Goal: Information Seeking & Learning: Learn about a topic

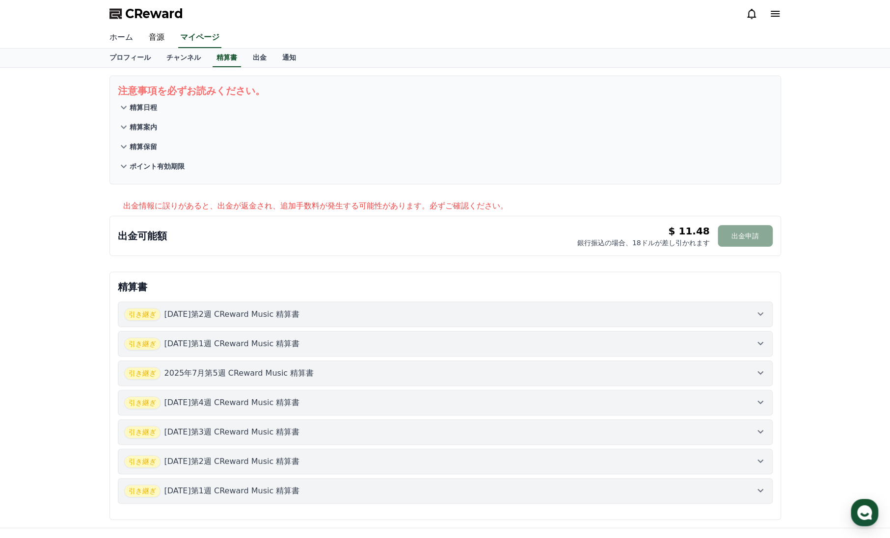
click at [121, 43] on link "ホーム" at bounding box center [121, 37] width 39 height 21
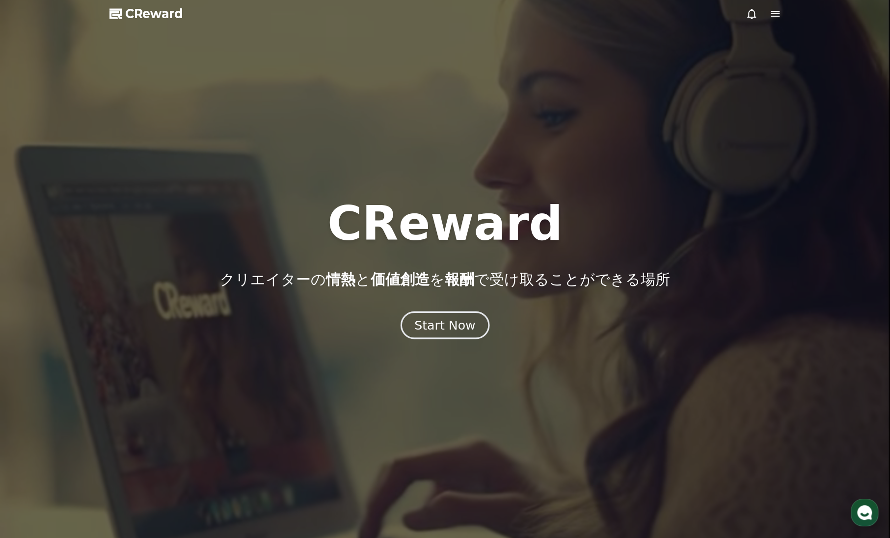
click at [432, 328] on div "Start Now" at bounding box center [444, 325] width 61 height 17
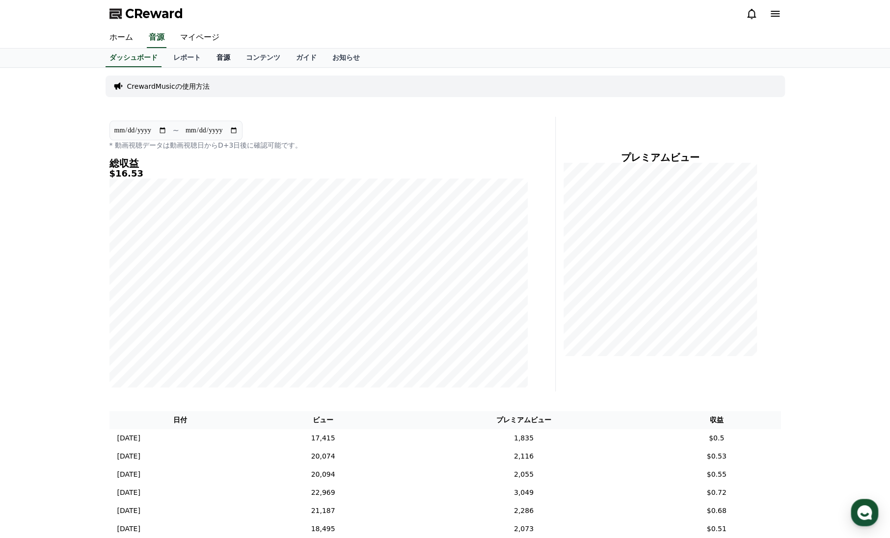
click at [209, 58] on link "音源" at bounding box center [223, 58] width 29 height 19
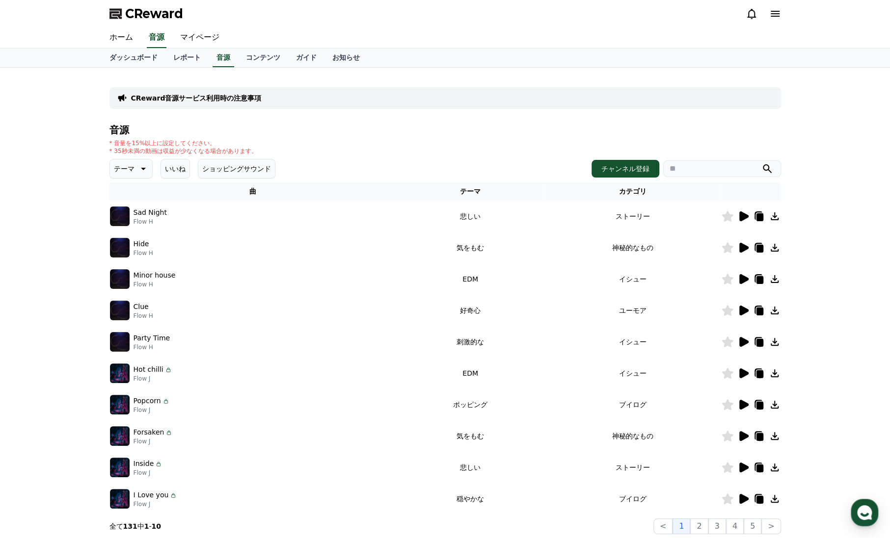
click at [136, 173] on icon at bounding box center [142, 169] width 12 height 12
click at [132, 245] on button "好奇心" at bounding box center [125, 246] width 28 height 22
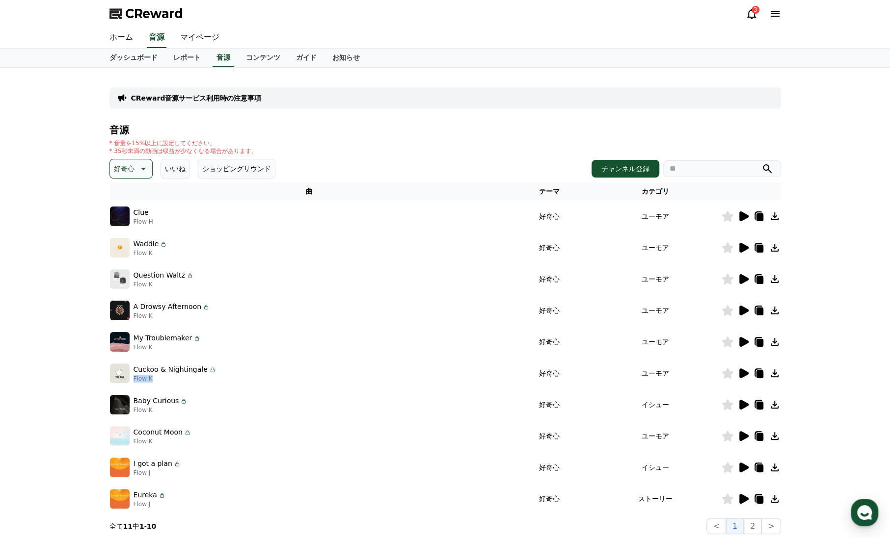
drag, startPoint x: 151, startPoint y: 383, endPoint x: 133, endPoint y: 383, distance: 18.2
click at [133, 383] on td "Cuckoo & Nightingale Flow K" at bounding box center [309, 373] width 400 height 31
copy p "Flow K"
click at [706, 171] on input "search" at bounding box center [722, 169] width 118 height 17
paste input "******"
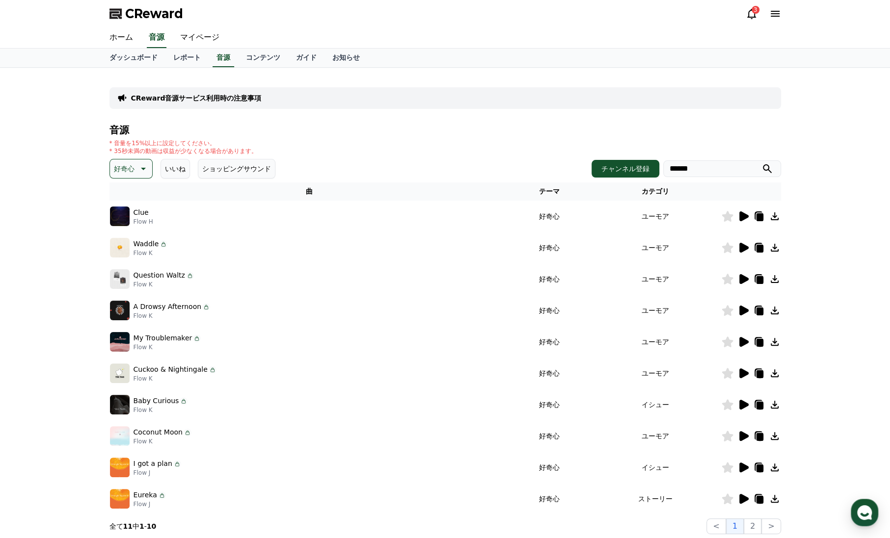
type input "******"
click at [765, 164] on icon "submit" at bounding box center [767, 168] width 9 height 9
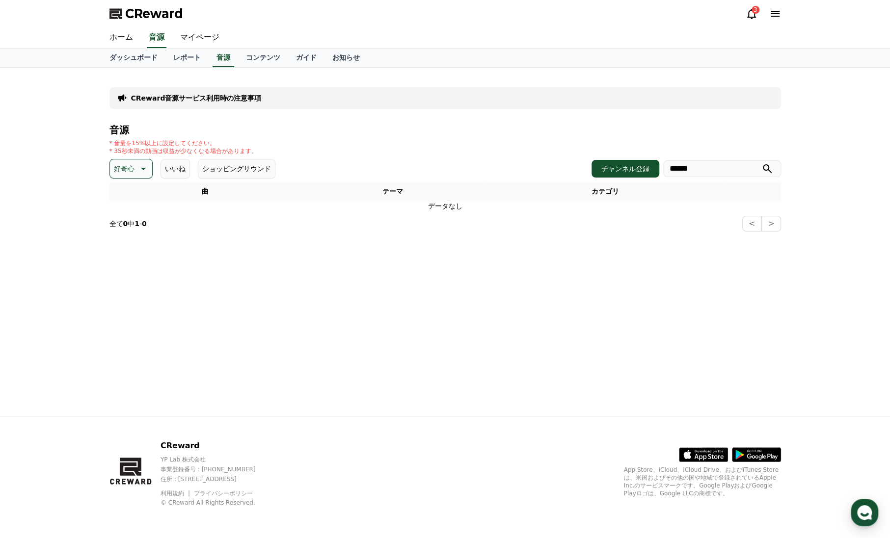
click at [136, 168] on icon at bounding box center [142, 169] width 12 height 12
click at [128, 192] on button "ポッピング" at bounding box center [132, 192] width 42 height 22
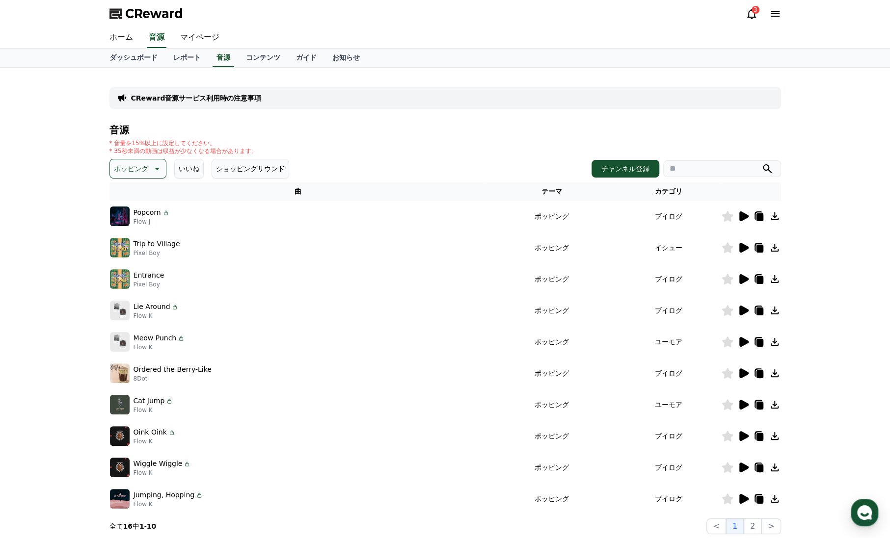
click at [150, 170] on icon at bounding box center [156, 169] width 12 height 12
click at [134, 249] on button "好奇心" at bounding box center [125, 246] width 28 height 22
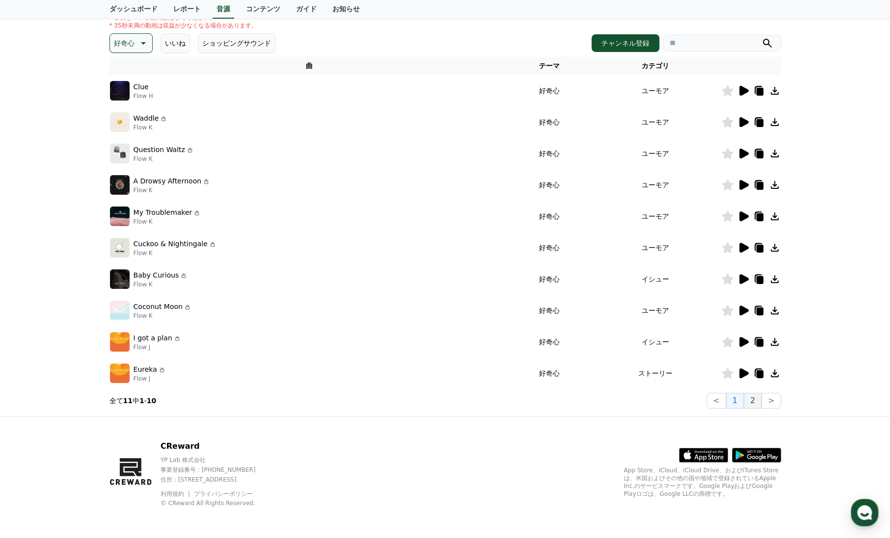
click at [750, 403] on button "2" at bounding box center [753, 401] width 18 height 16
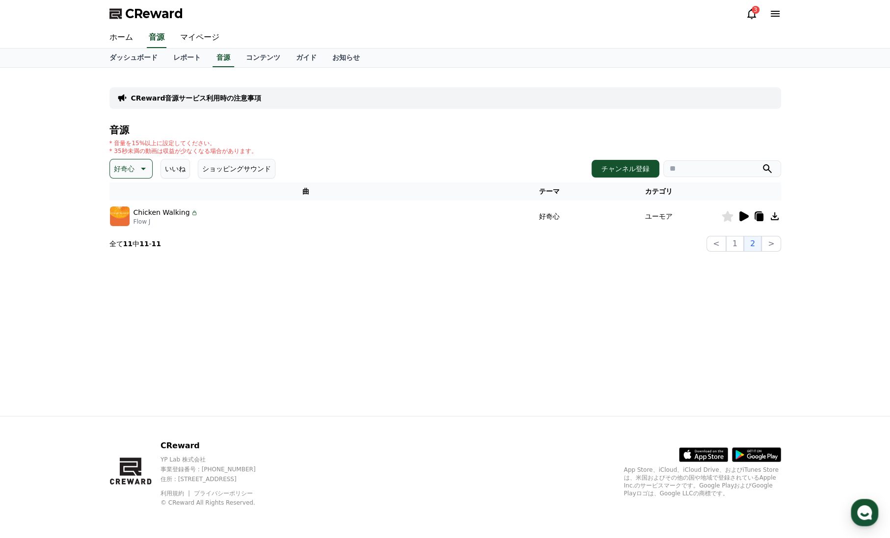
click at [136, 167] on icon at bounding box center [142, 169] width 12 height 12
click at [132, 234] on button "明るい" at bounding box center [125, 232] width 28 height 22
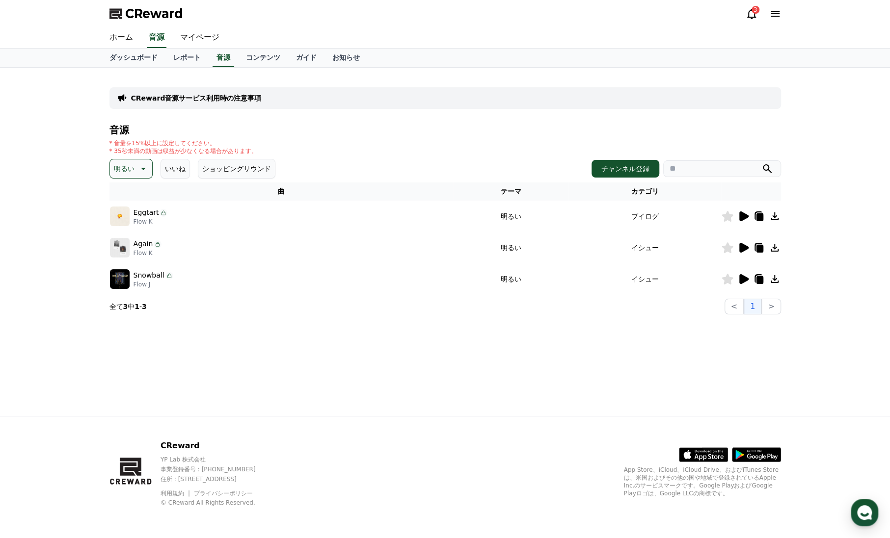
click at [136, 166] on icon at bounding box center [142, 169] width 12 height 12
click at [128, 189] on button "ポッピング" at bounding box center [132, 192] width 42 height 22
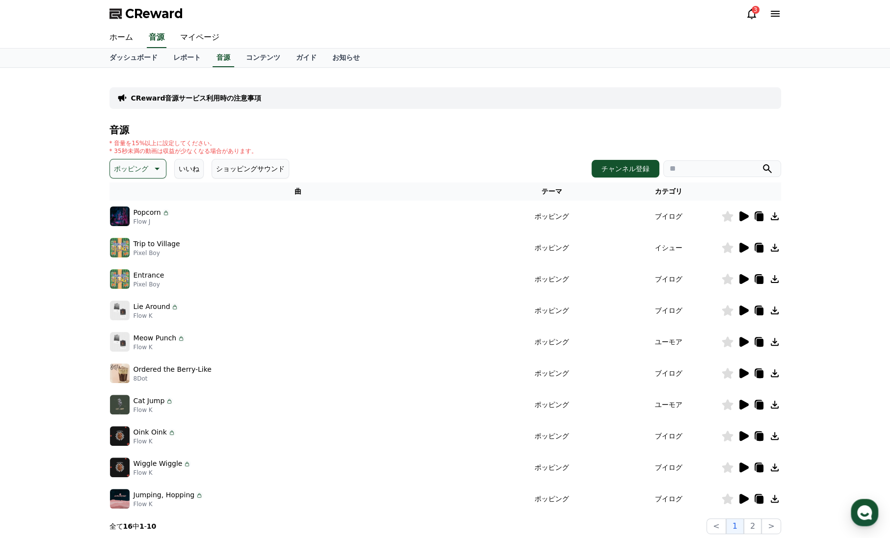
scroll to position [126, 0]
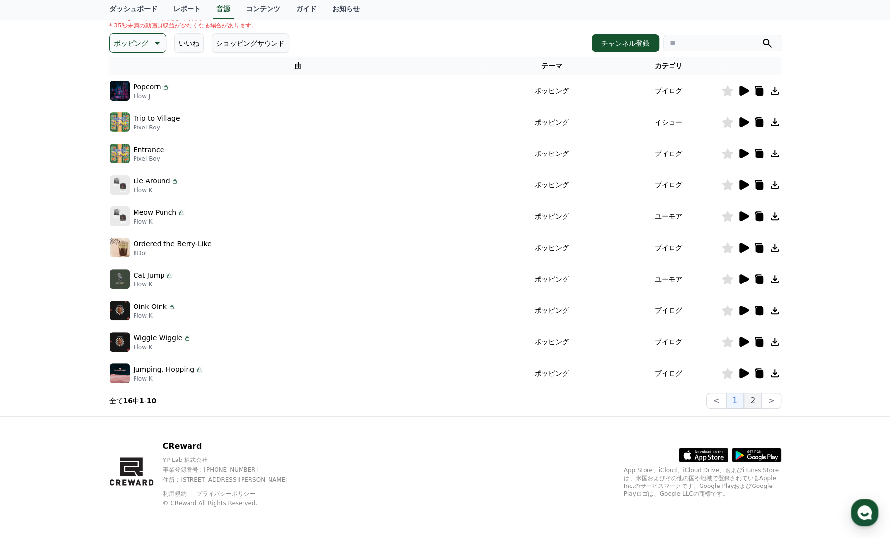
click at [751, 395] on button "2" at bounding box center [753, 401] width 18 height 16
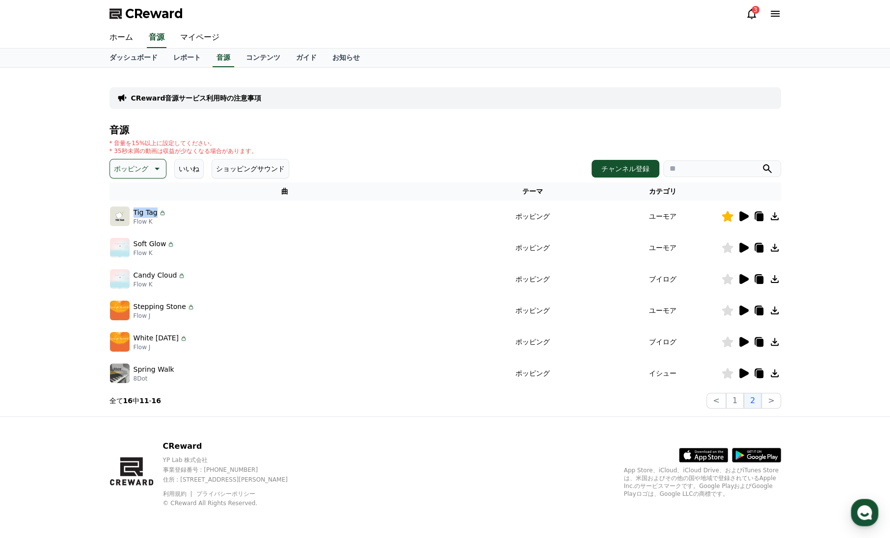
drag, startPoint x: 134, startPoint y: 214, endPoint x: 154, endPoint y: 211, distance: 20.3
click at [154, 211] on p "Tig Tag" at bounding box center [146, 213] width 24 height 10
copy p "Tig Tag"
click at [45, 239] on div "CReward音源サービス利用時の注意事項 音源 * 音量を15%以上に設定してください。 * 35秒未満の動画は収益が少なくなる場合があります。 ポッピング…" at bounding box center [445, 242] width 890 height 349
click at [324, 57] on link "お知らせ" at bounding box center [345, 58] width 43 height 19
